Goal: Complete application form

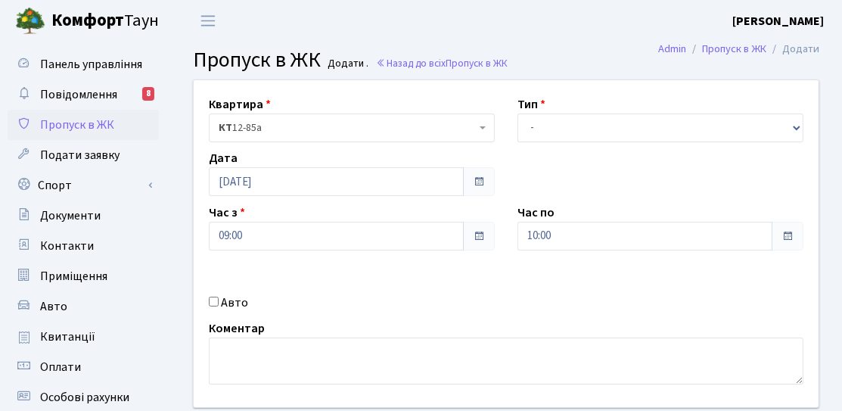
click at [218, 309] on div "Авто" at bounding box center [351, 302] width 309 height 18
click at [223, 304] on label "Авто" at bounding box center [234, 302] width 27 height 18
click at [219, 304] on input "Авто" at bounding box center [214, 301] width 10 height 10
checkbox input "true"
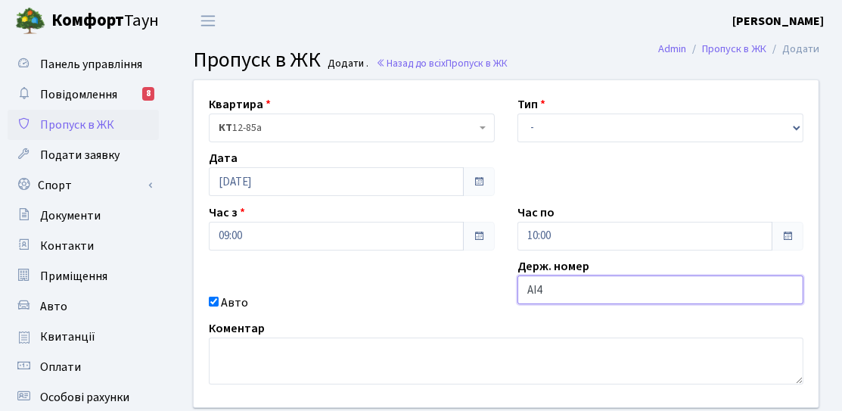
type input "АІ4143РХ"
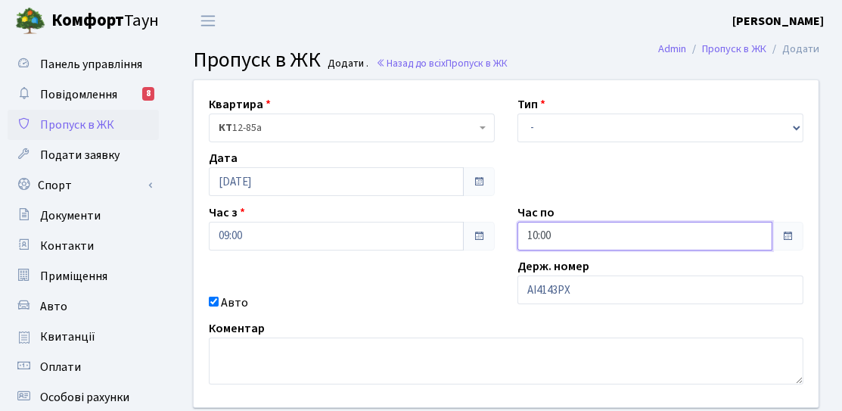
click at [578, 228] on input "10:00" at bounding box center [644, 236] width 255 height 29
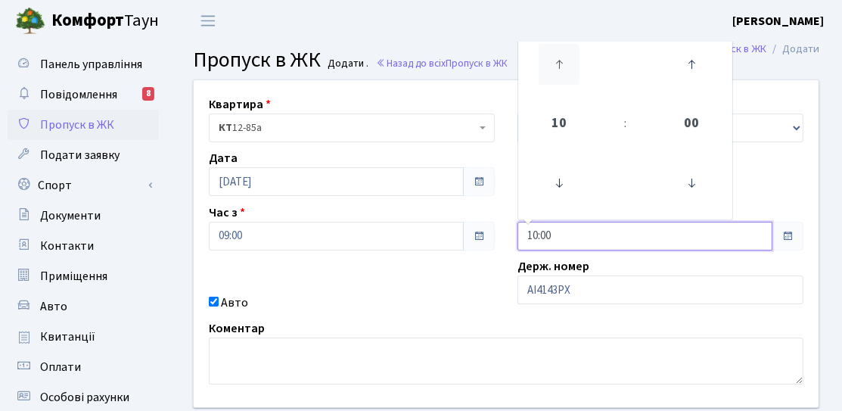
click at [562, 74] on icon at bounding box center [558, 64] width 41 height 41
click at [561, 73] on icon at bounding box center [558, 64] width 41 height 41
click at [560, 73] on icon at bounding box center [558, 64] width 41 height 41
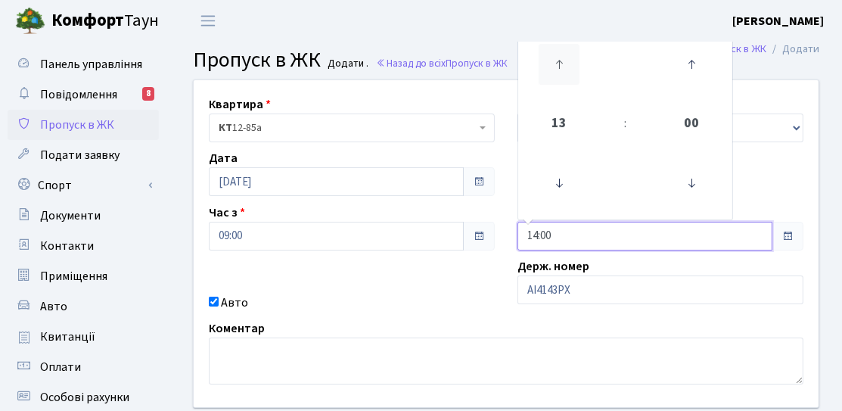
type input "15:00"
drag, startPoint x: 462, startPoint y: 265, endPoint x: 482, endPoint y: 228, distance: 42.6
click at [462, 265] on div "Квартира <b>КТ</b>&nbsp;&nbsp;&nbsp;&nbsp;12-85а КТ 12-85а Тип - Доставка Таксі…" at bounding box center [505, 243] width 647 height 327
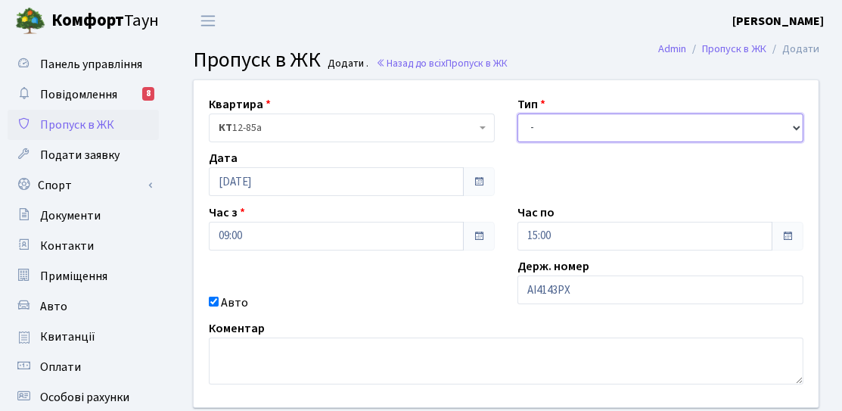
drag, startPoint x: 561, startPoint y: 132, endPoint x: 560, endPoint y: 139, distance: 7.6
click at [562, 132] on select "- Доставка Таксі Гості Сервіс" at bounding box center [660, 127] width 286 height 29
select select "3"
click at [517, 113] on select "- Доставка Таксі Гості Сервіс" at bounding box center [660, 127] width 286 height 29
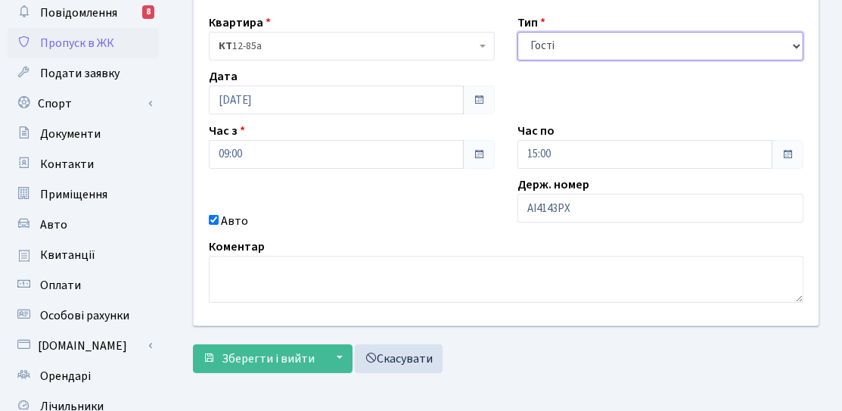
scroll to position [151, 0]
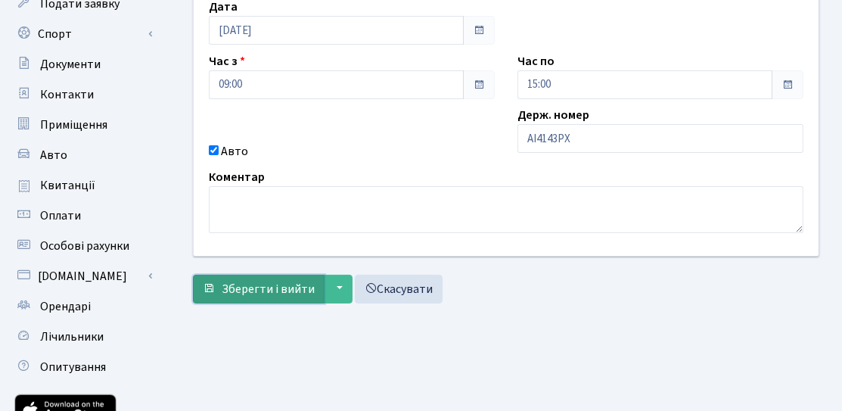
click at [285, 293] on span "Зберегти і вийти" at bounding box center [268, 289] width 93 height 17
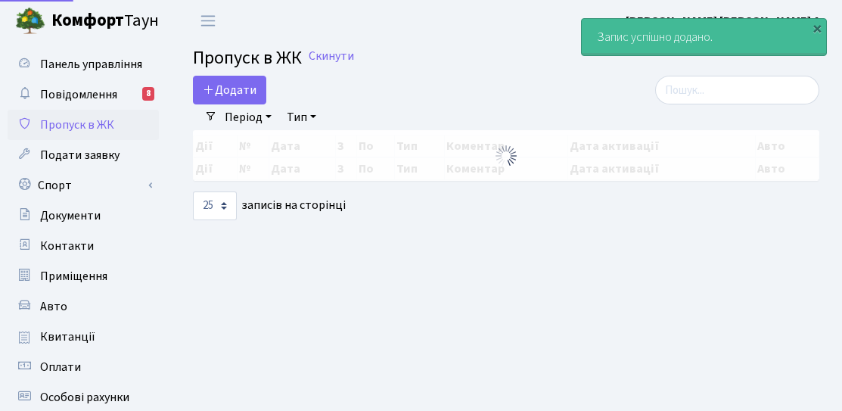
select select "25"
